Goal: Task Accomplishment & Management: Manage account settings

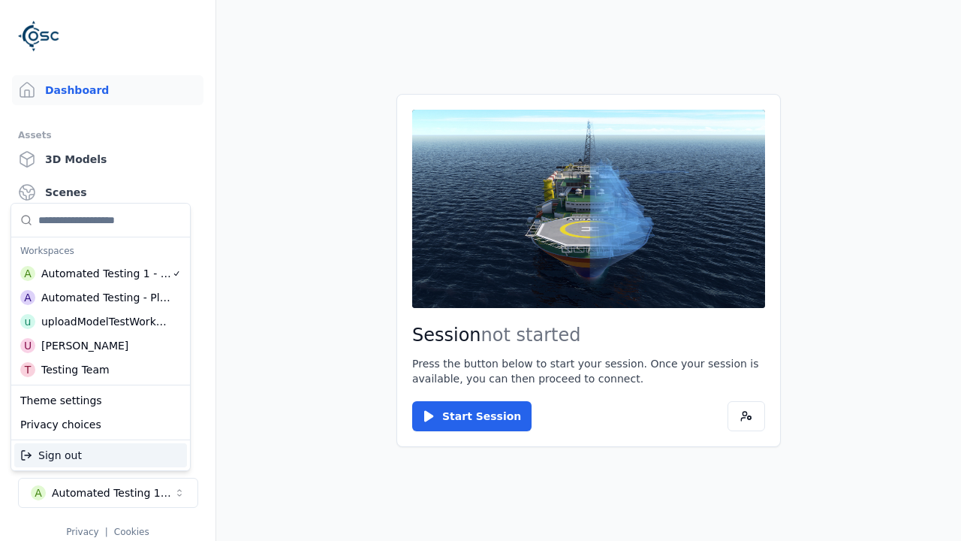
click at [97, 297] on div "Automated Testing - Playwright" at bounding box center [106, 297] width 130 height 15
click at [481, 270] on html "Support Dashboard Assets 3D Models Scenes Datasets Recordings Support Documenta…" at bounding box center [480, 270] width 961 height 541
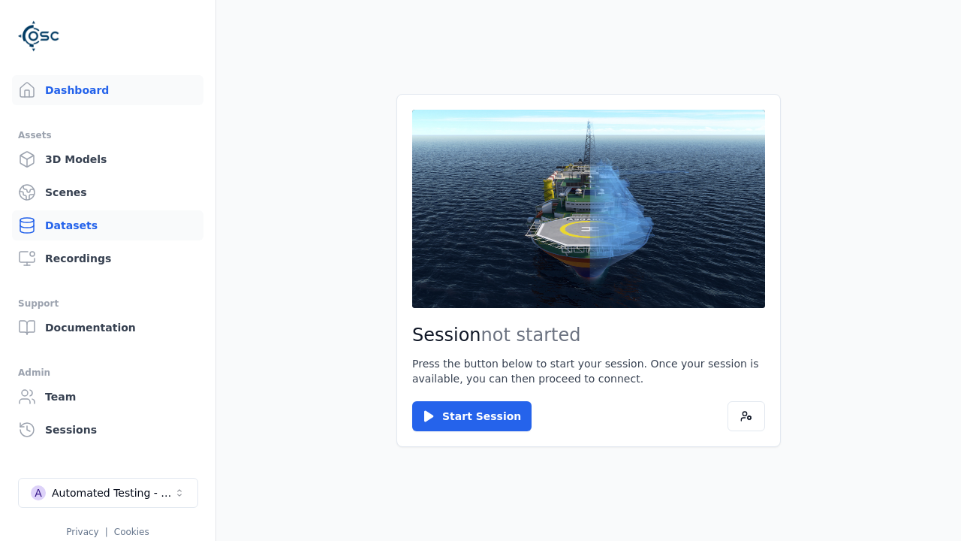
click at [107, 225] on link "Datasets" at bounding box center [108, 225] width 192 height 30
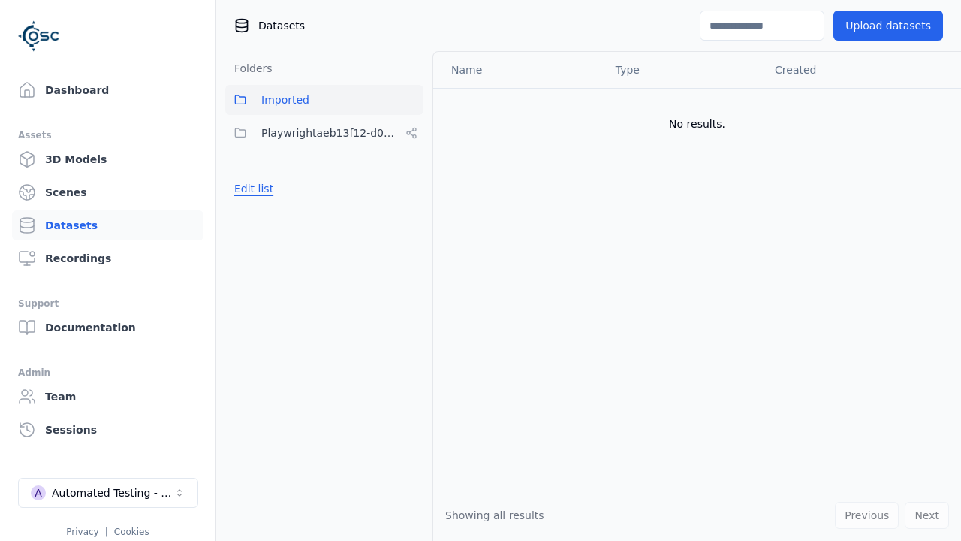
click at [251, 189] on button "Edit list" at bounding box center [253, 188] width 57 height 27
click at [264, 202] on button "Edit list" at bounding box center [253, 188] width 57 height 27
click at [107, 225] on link "Datasets" at bounding box center [108, 225] width 192 height 30
click at [251, 189] on button "Edit list" at bounding box center [253, 188] width 57 height 27
click at [264, 189] on link "Create folder" at bounding box center [268, 188] width 69 height 15
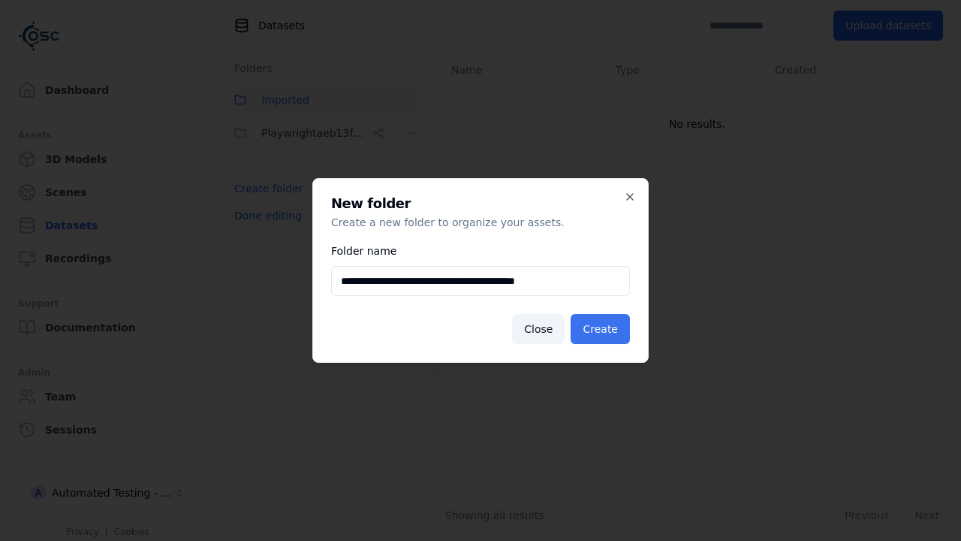
type input "**********"
click at [603, 329] on button "Create" at bounding box center [600, 329] width 59 height 30
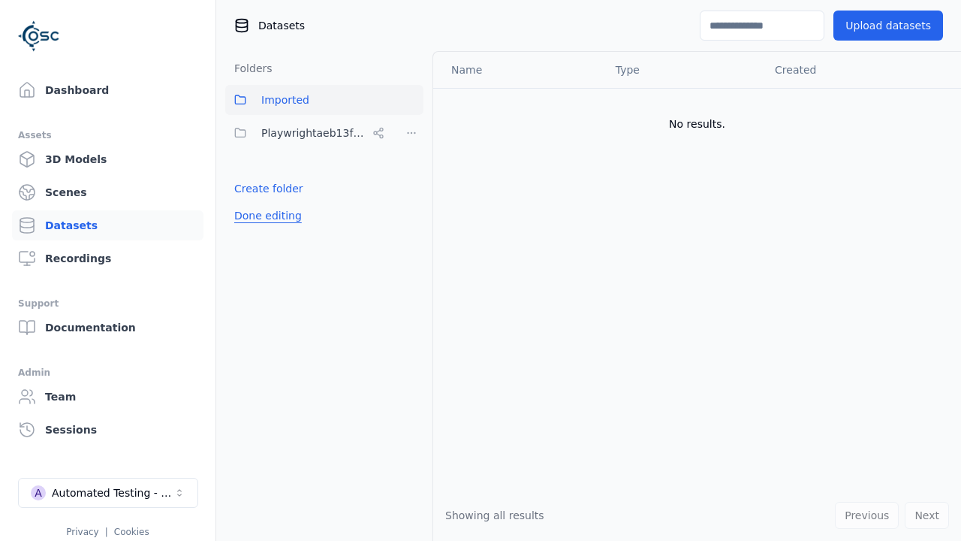
click at [264, 229] on button "Done editing" at bounding box center [268, 215] width 86 height 27
click at [251, 222] on button "Done editing" at bounding box center [268, 215] width 86 height 27
click at [412, 133] on html "Support Dashboard Assets 3D Models Scenes Datasets Recordings Support Documenta…" at bounding box center [480, 270] width 961 height 541
click at [481, 270] on html "Support Dashboard Assets 3D Models Scenes Datasets Recordings Support Documenta…" at bounding box center [480, 270] width 961 height 541
click at [264, 249] on button "Done editing" at bounding box center [268, 248] width 86 height 27
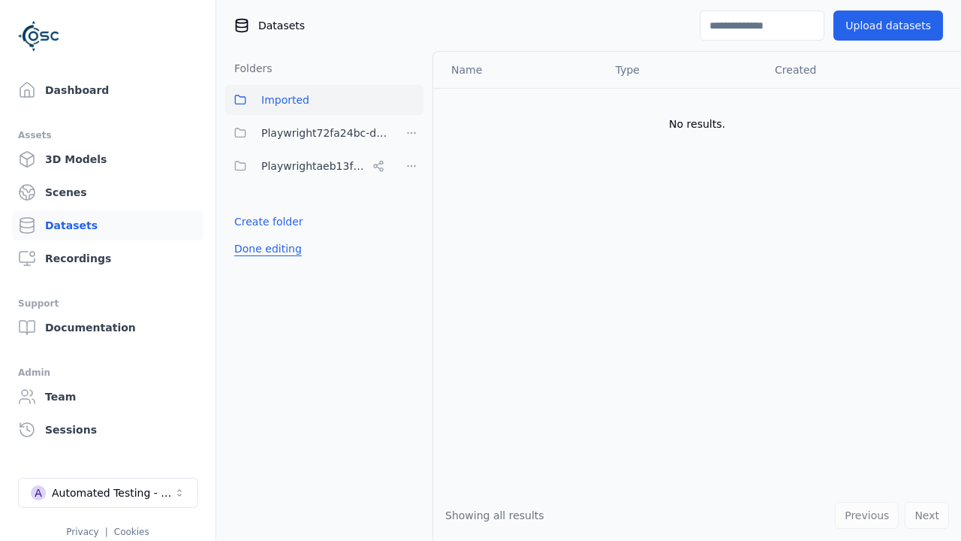
click at [251, 235] on button "Done editing" at bounding box center [268, 248] width 86 height 27
click at [412, 133] on html "Support Dashboard Assets 3D Models Scenes Datasets Recordings Support Documenta…" at bounding box center [480, 270] width 961 height 541
click at [411, 211] on div "Delete" at bounding box center [417, 212] width 101 height 24
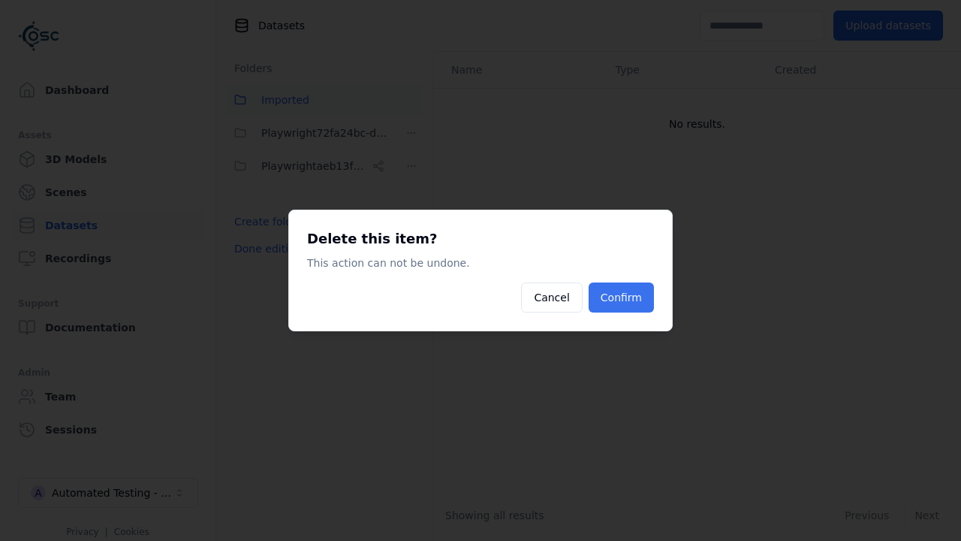
click at [623, 297] on button "Confirm" at bounding box center [621, 297] width 65 height 30
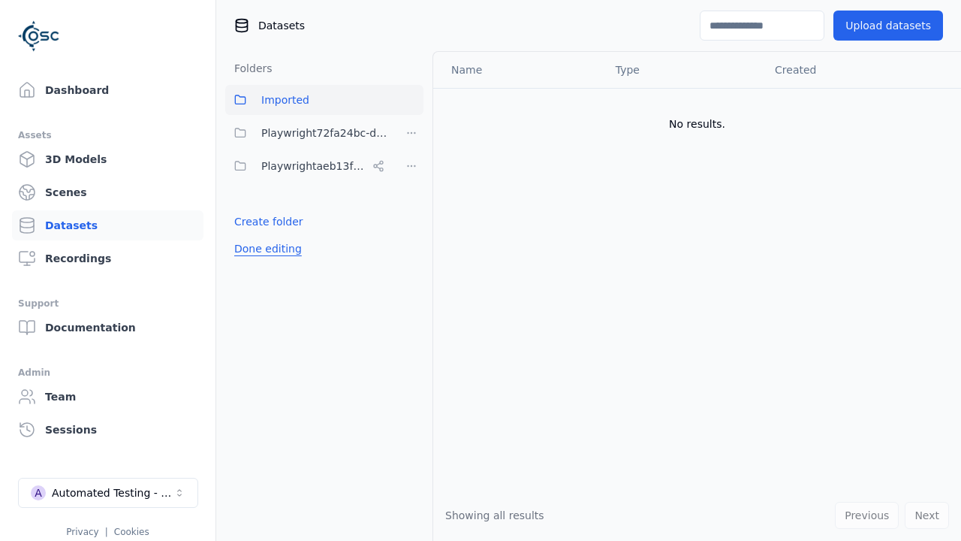
click at [264, 235] on button "Done editing" at bounding box center [268, 248] width 86 height 27
